Goal: Communication & Community: Answer question/provide support

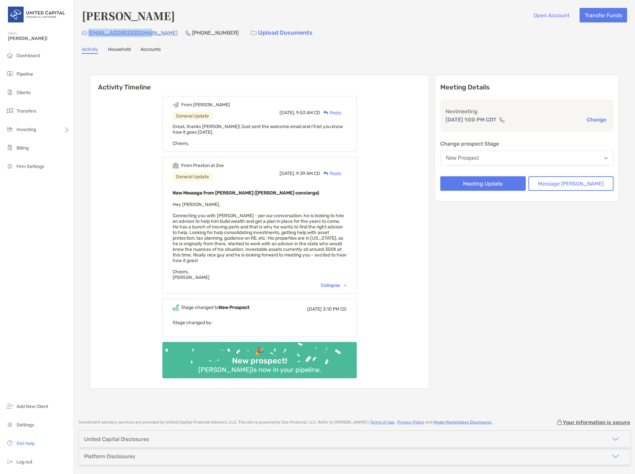
drag, startPoint x: 146, startPoint y: 33, endPoint x: 88, endPoint y: 31, distance: 58.1
click at [88, 31] on div "[EMAIL_ADDRESS][DOMAIN_NAME] [PHONE_NUMBER] Upload Documents" at bounding box center [354, 33] width 545 height 14
click at [512, 184] on button "Meeting Update" at bounding box center [482, 183] width 85 height 15
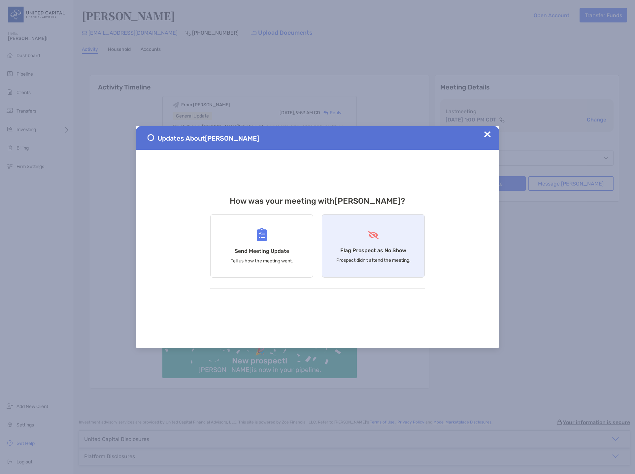
click at [386, 245] on div "Flag Prospect as No Show Prospect didn’t attend the meeting." at bounding box center [373, 245] width 103 height 63
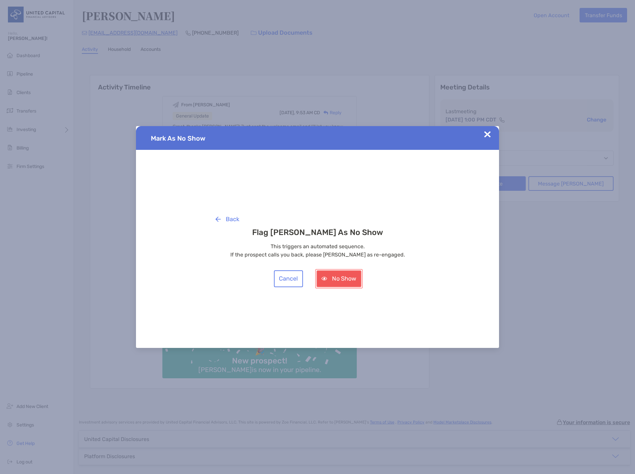
click at [345, 287] on button "No Show" at bounding box center [338, 278] width 45 height 17
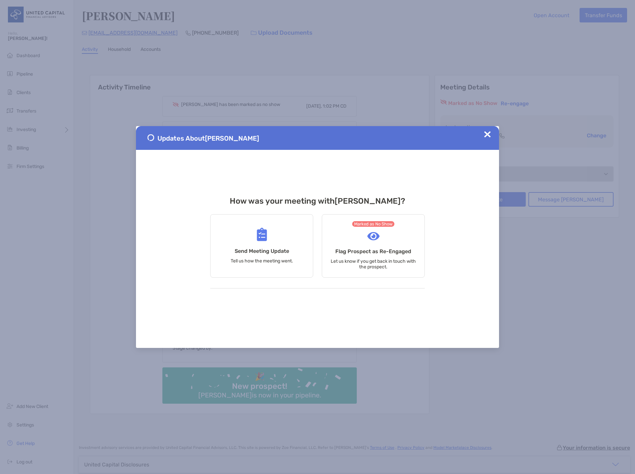
click at [487, 132] on img at bounding box center [487, 134] width 7 height 7
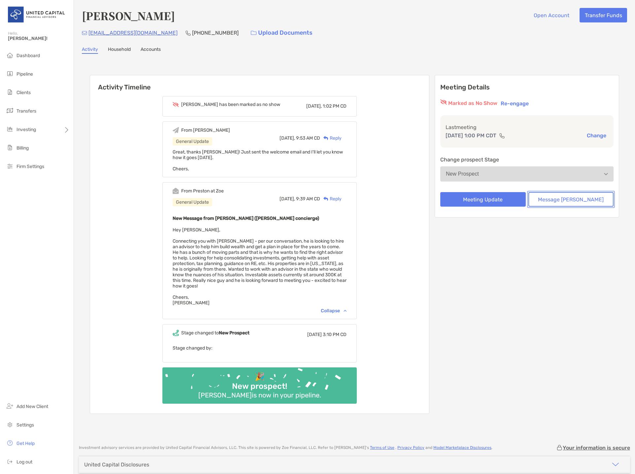
click at [569, 196] on button "Message [PERSON_NAME]" at bounding box center [570, 199] width 85 height 15
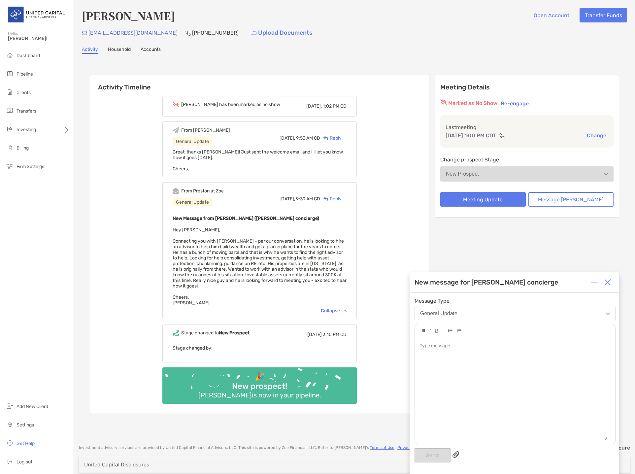
click at [483, 375] on div at bounding box center [515, 387] width 200 height 100
click at [426, 453] on button "Send" at bounding box center [432, 455] width 36 height 15
